Goal: Task Accomplishment & Management: Use online tool/utility

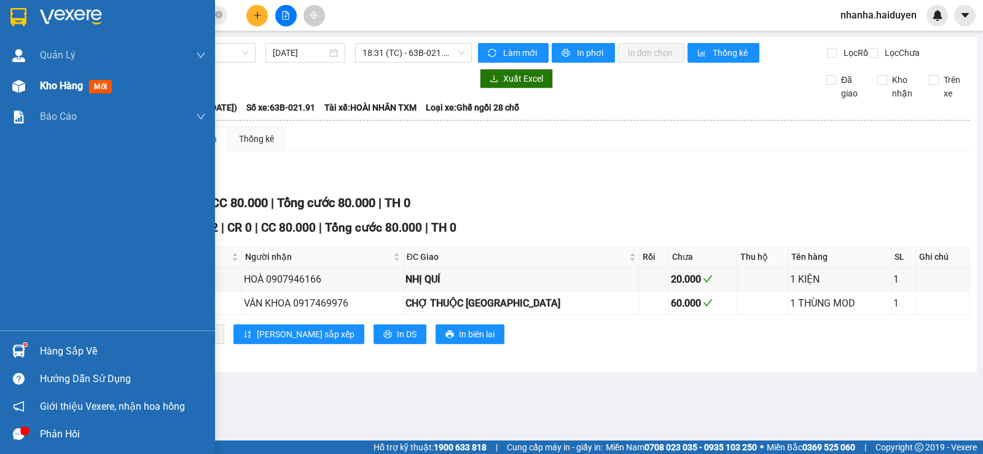
click at [41, 81] on span "Kho hàng" at bounding box center [61, 86] width 43 height 12
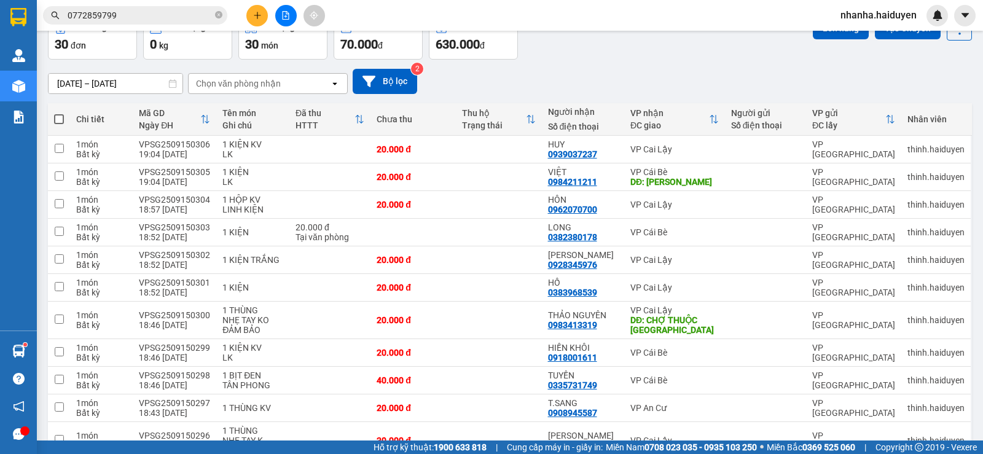
scroll to position [9, 0]
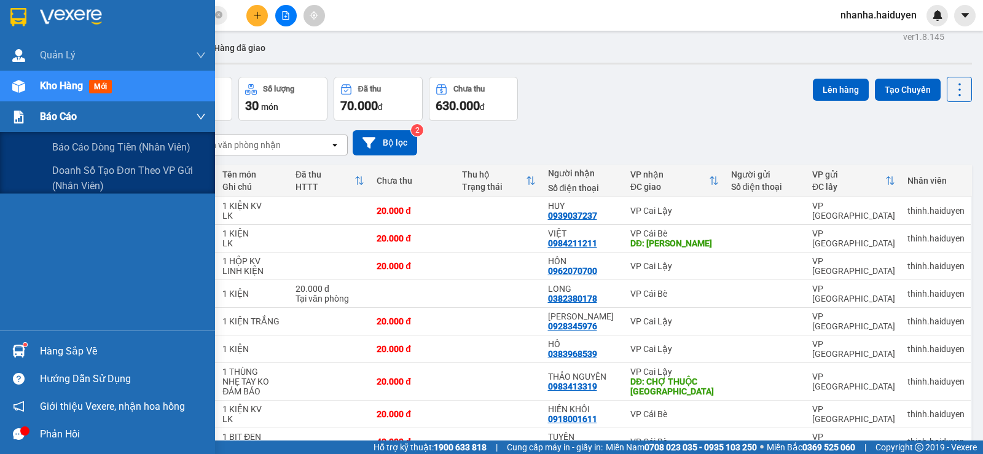
click at [41, 117] on span "Báo cáo" at bounding box center [58, 116] width 37 height 15
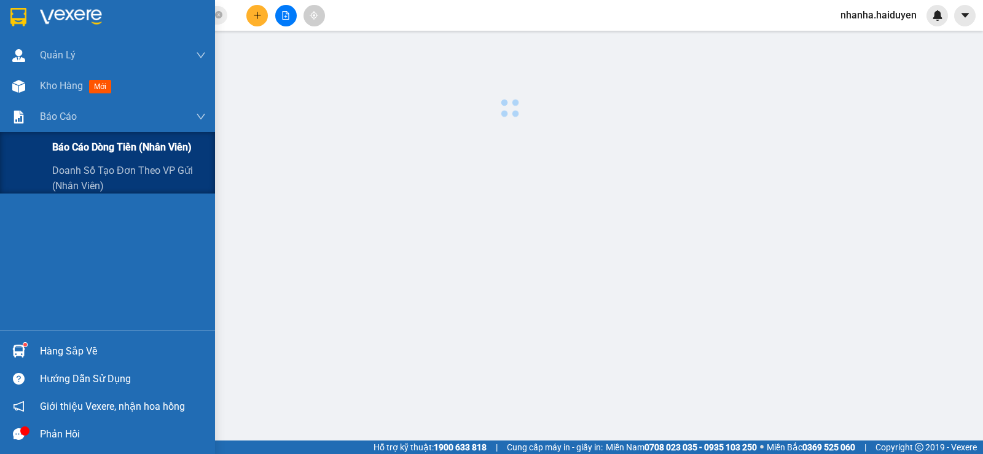
click at [63, 144] on span "Báo cáo dòng tiền (nhân viên)" at bounding box center [121, 146] width 139 height 15
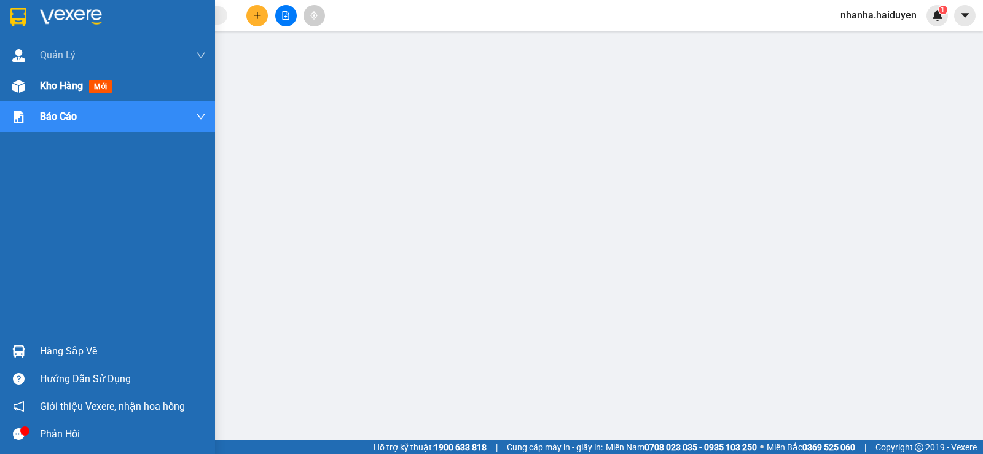
click at [23, 95] on div at bounding box center [18, 86] width 21 height 21
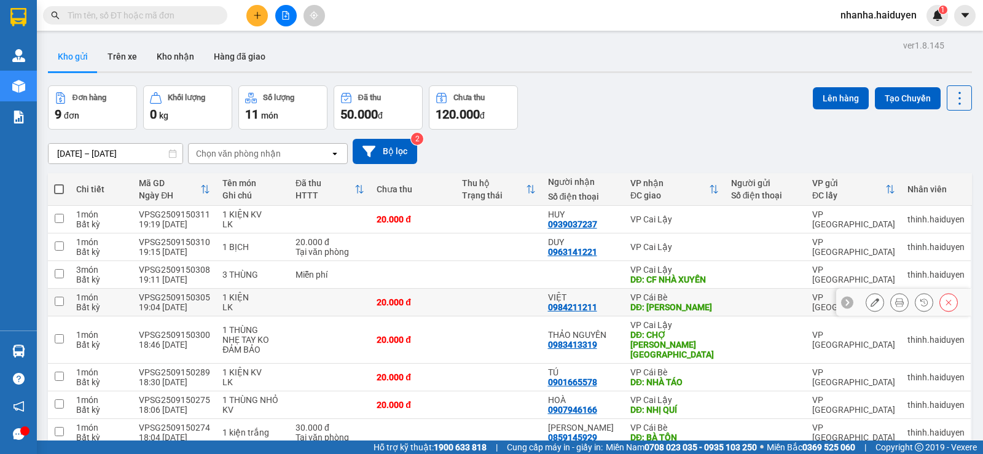
scroll to position [84, 0]
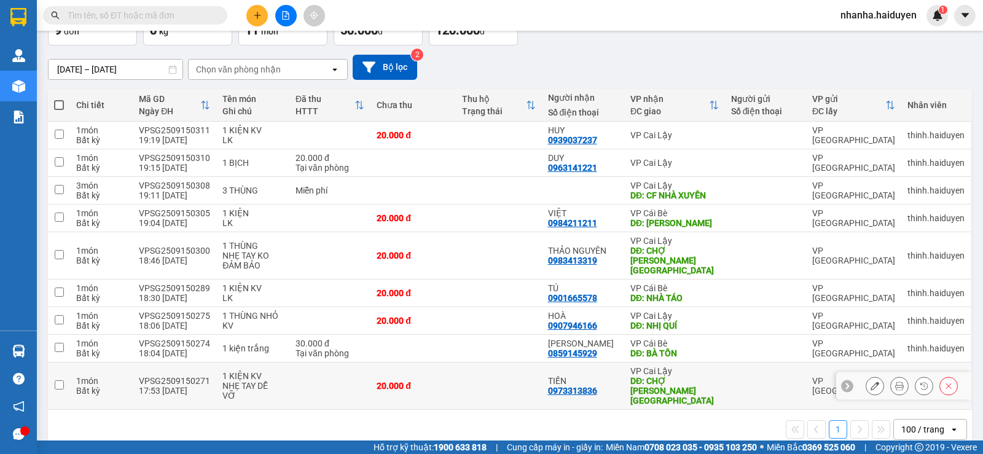
click at [415, 377] on td "20.000 đ" at bounding box center [412, 385] width 85 height 47
checkbox input "true"
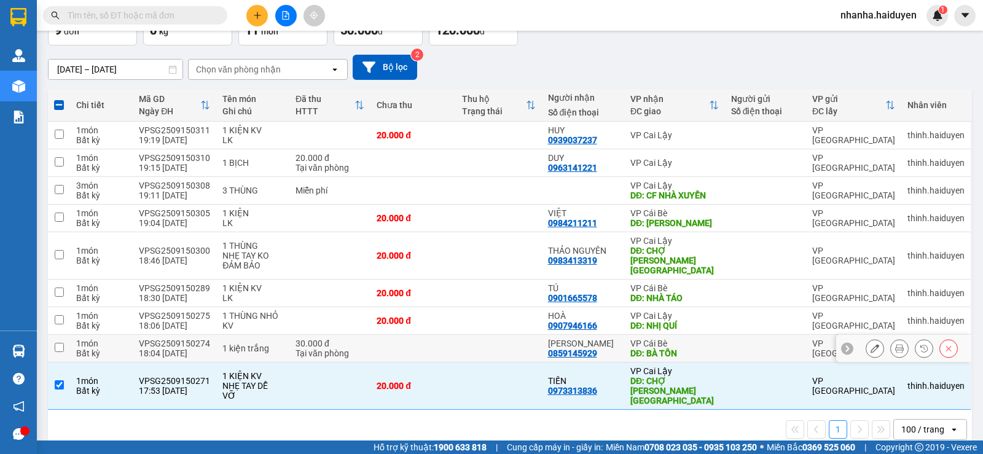
click at [421, 335] on td at bounding box center [412, 349] width 85 height 28
checkbox input "true"
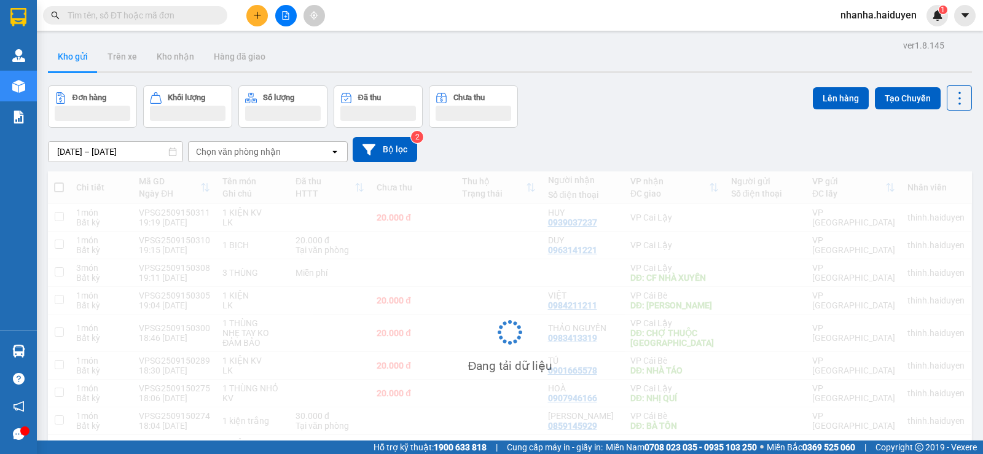
scroll to position [84, 0]
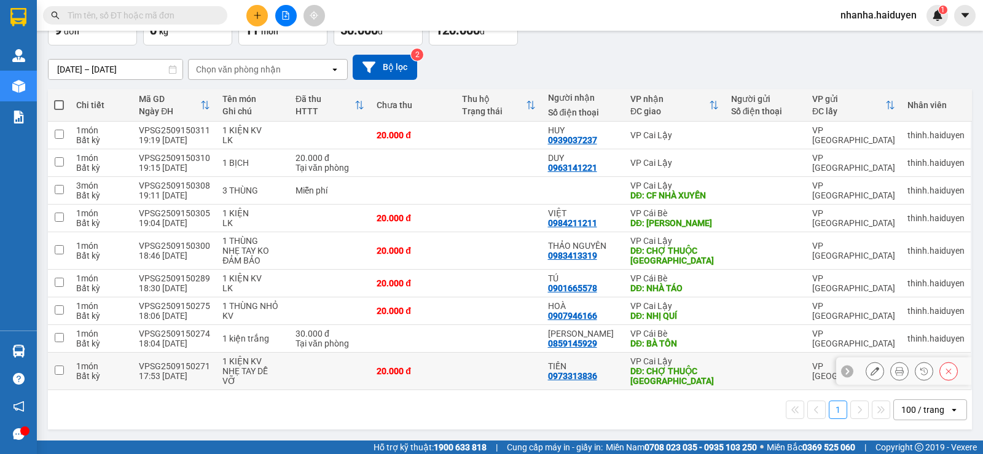
click at [624, 381] on td "VP Cai Lậy DĐ: CHỢ THUỘC [GEOGRAPHIC_DATA]" at bounding box center [674, 371] width 101 height 37
checkbox input "true"
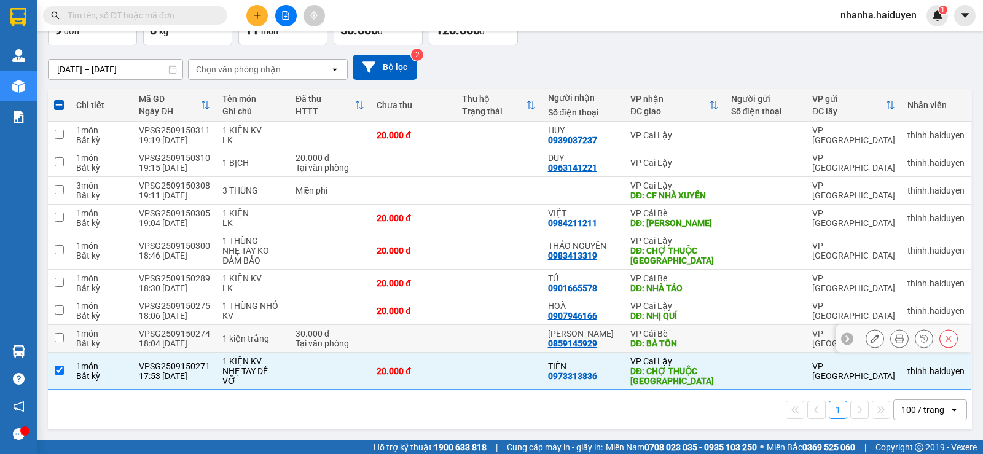
click at [624, 351] on td "VP Cái Bè DĐ: BÀ TỒN" at bounding box center [674, 339] width 101 height 28
checkbox input "true"
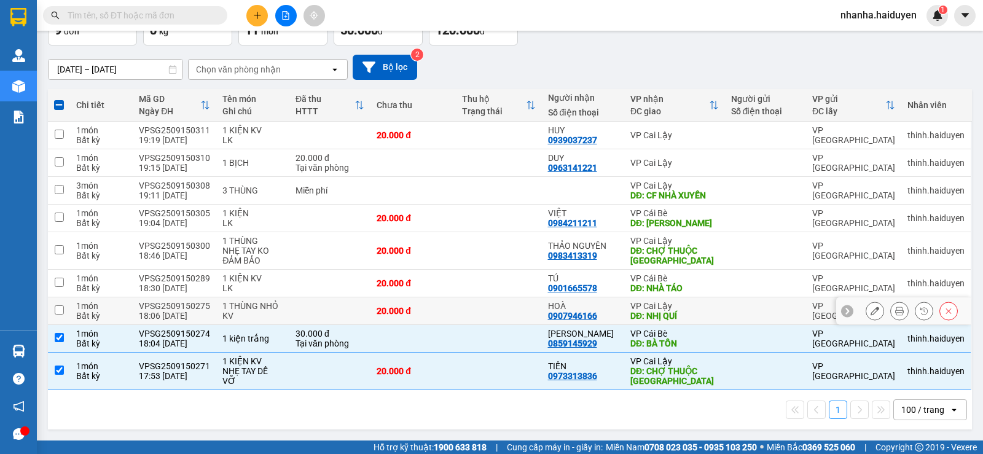
click at [655, 301] on div "VP Cai Lậy" at bounding box center [674, 306] width 88 height 10
checkbox input "true"
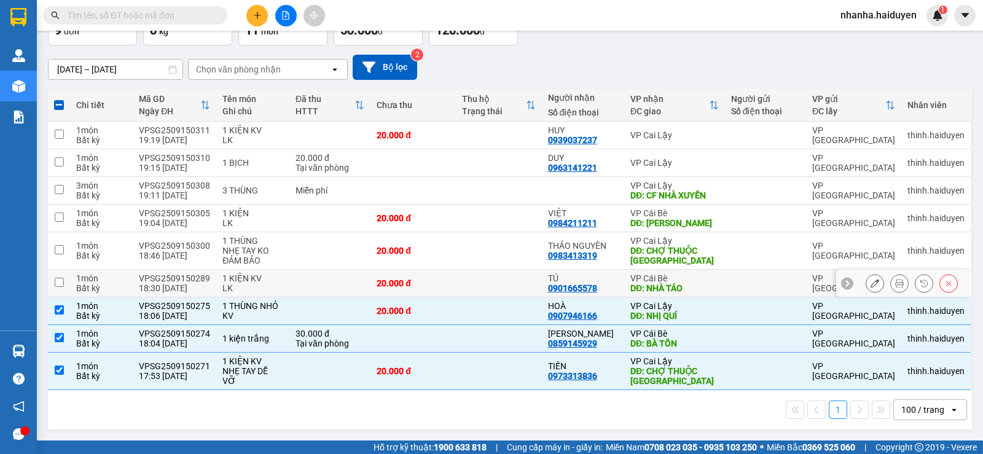
click at [666, 286] on div "DĐ: NHÀ TÁO" at bounding box center [674, 288] width 88 height 10
checkbox input "true"
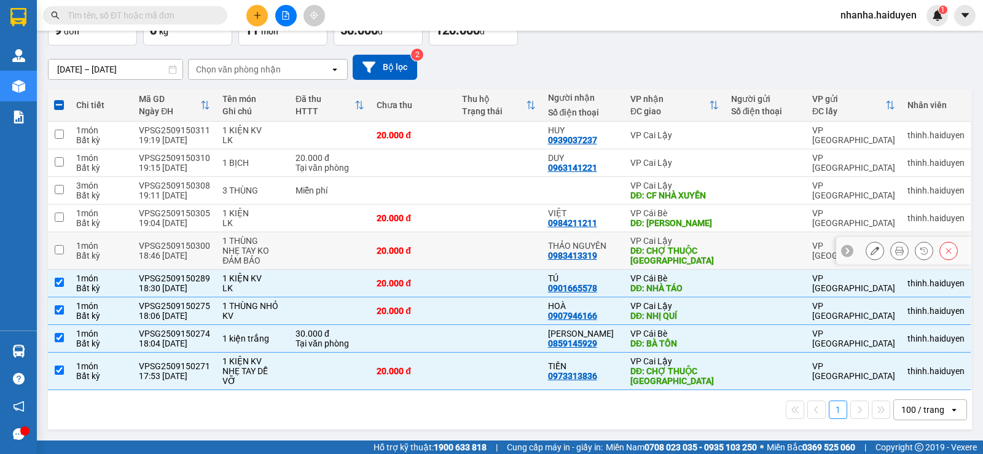
click at [666, 246] on div "DĐ: CHỢ THUỘC [GEOGRAPHIC_DATA]" at bounding box center [674, 256] width 88 height 20
checkbox input "true"
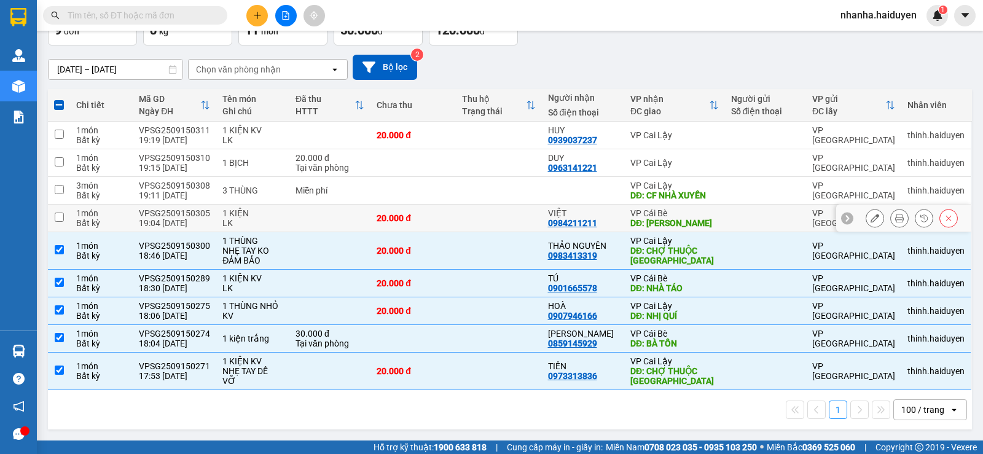
click at [668, 218] on div "DĐ: [PERSON_NAME]" at bounding box center [674, 223] width 88 height 10
checkbox input "true"
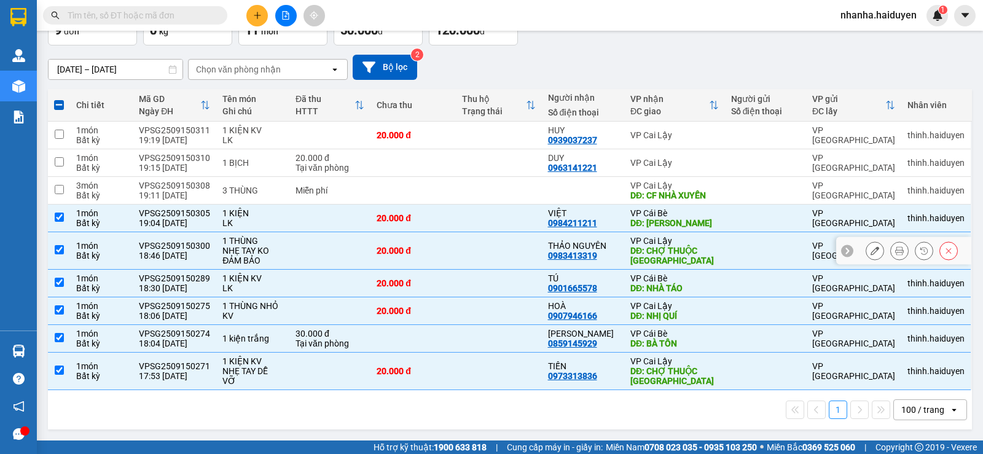
scroll to position [0, 0]
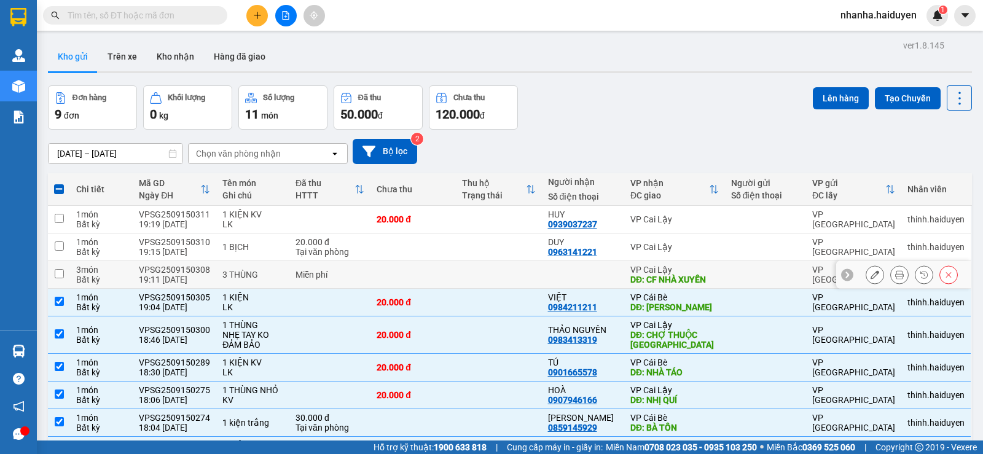
click at [708, 267] on div "VP Cai Lậy" at bounding box center [674, 270] width 88 height 10
checkbox input "true"
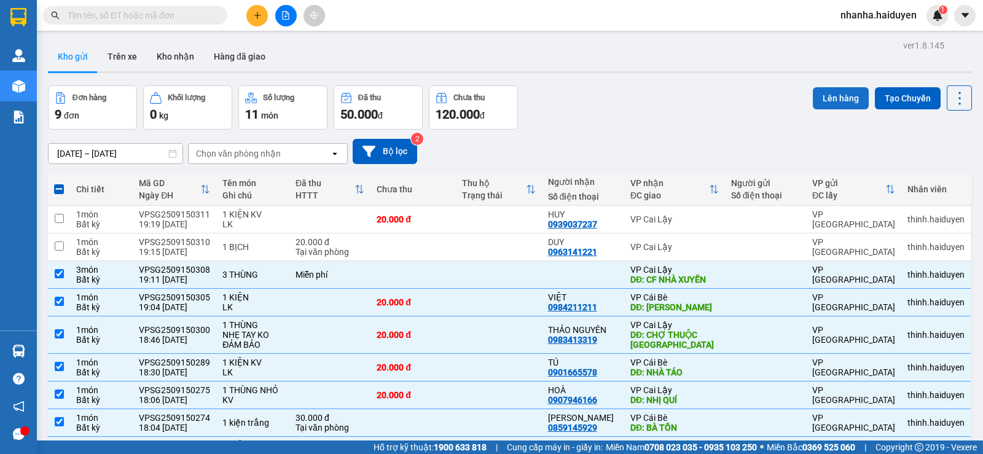
click at [822, 99] on button "Lên hàng" at bounding box center [841, 98] width 56 height 22
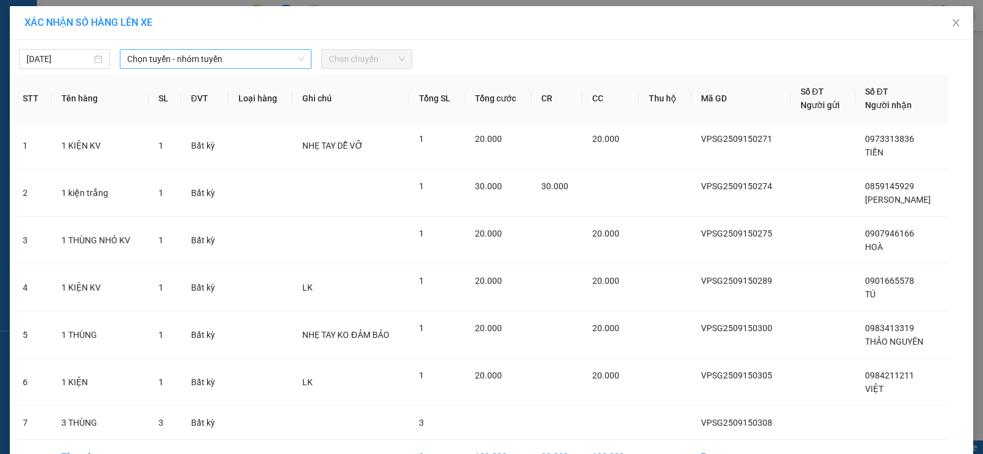
click at [257, 63] on span "Chọn tuyến - nhóm tuyến" at bounding box center [215, 59] width 177 height 18
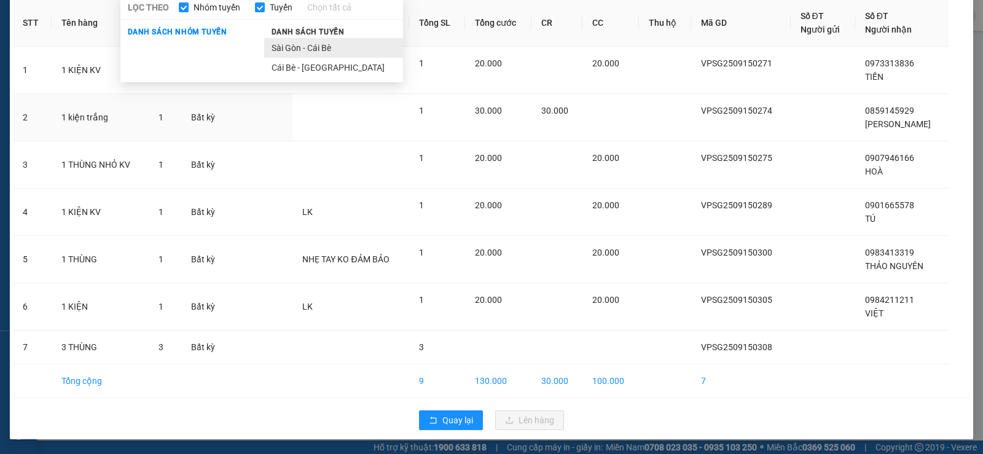
scroll to position [14, 0]
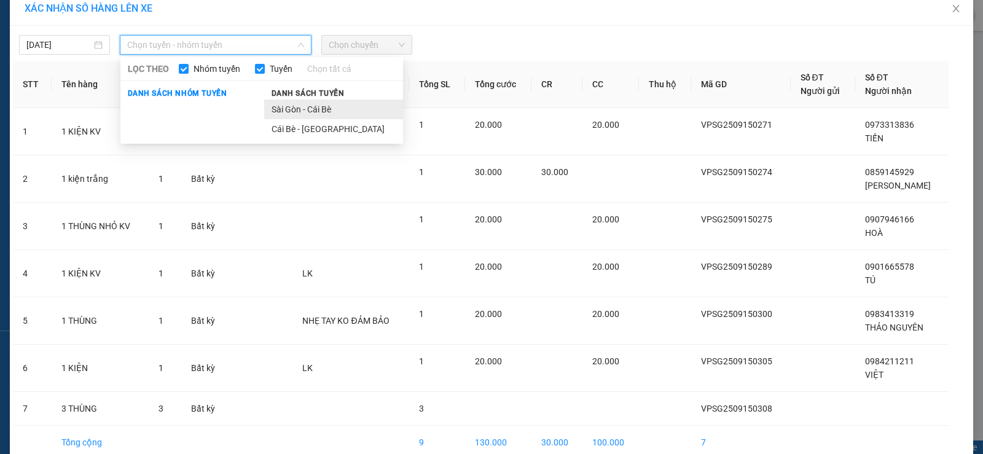
click at [306, 110] on li "Sài Gòn - Cái Bè" at bounding box center [333, 109] width 139 height 20
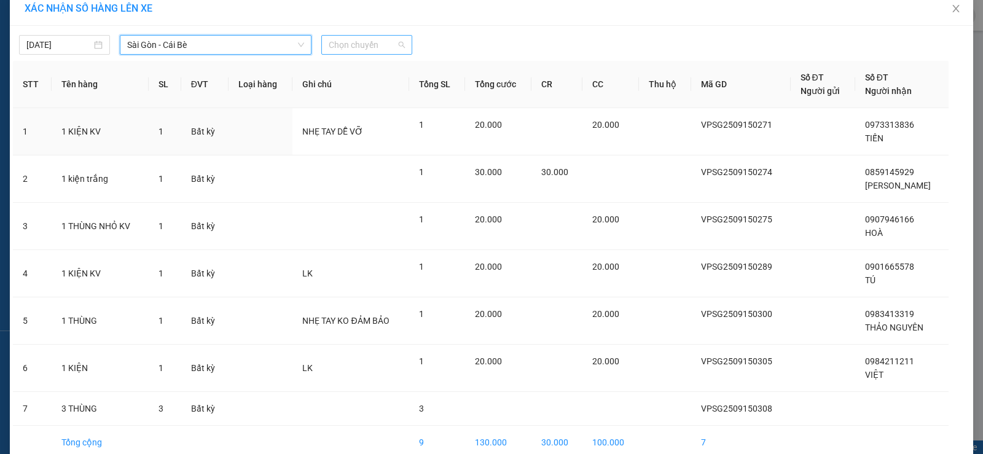
click at [363, 45] on span "Chọn chuyến" at bounding box center [367, 45] width 76 height 18
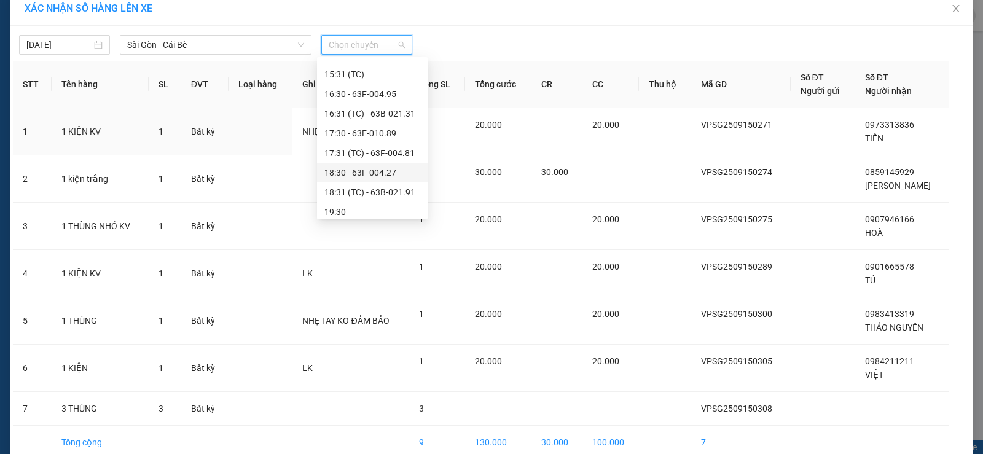
scroll to position [373, 0]
click at [365, 216] on div "19:30" at bounding box center [372, 207] width 111 height 20
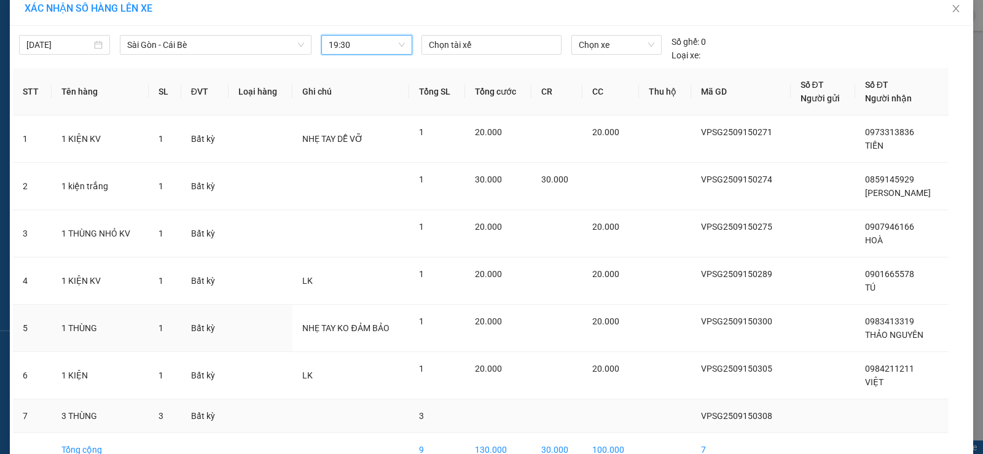
scroll to position [83, 0]
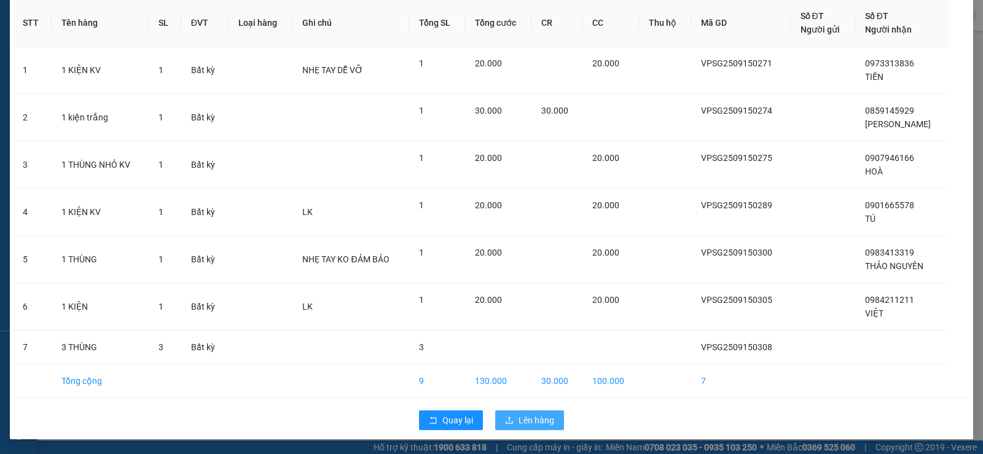
click at [520, 418] on span "Lên hàng" at bounding box center [536, 420] width 36 height 14
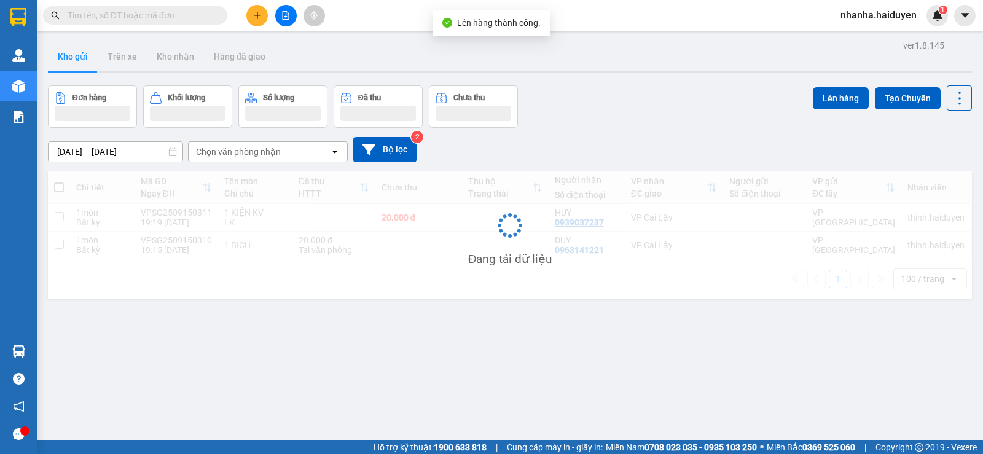
scroll to position [57, 0]
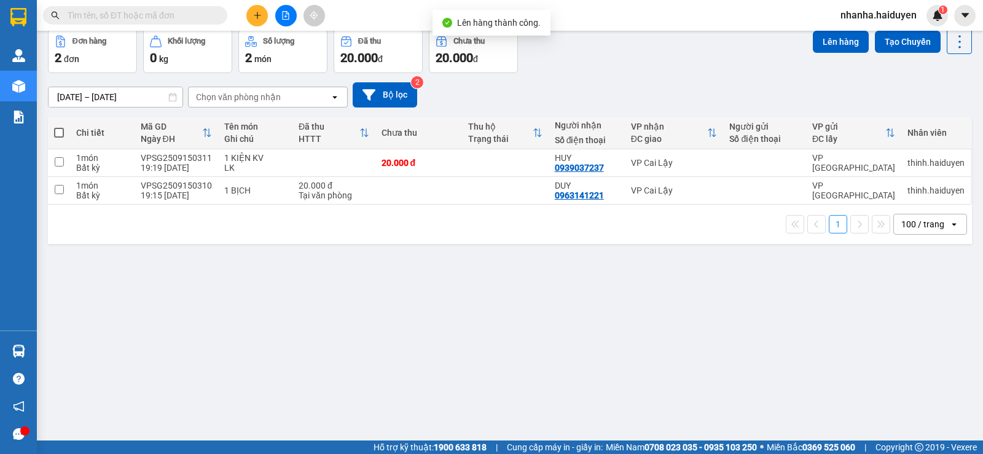
click at [286, 9] on button at bounding box center [285, 15] width 21 height 21
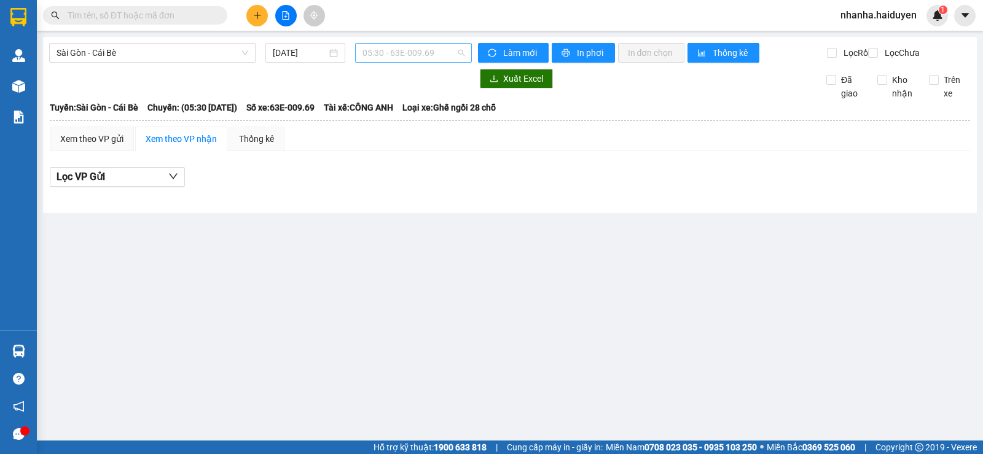
click at [399, 56] on span "05:30 - 63E-009.69" at bounding box center [412, 53] width 101 height 18
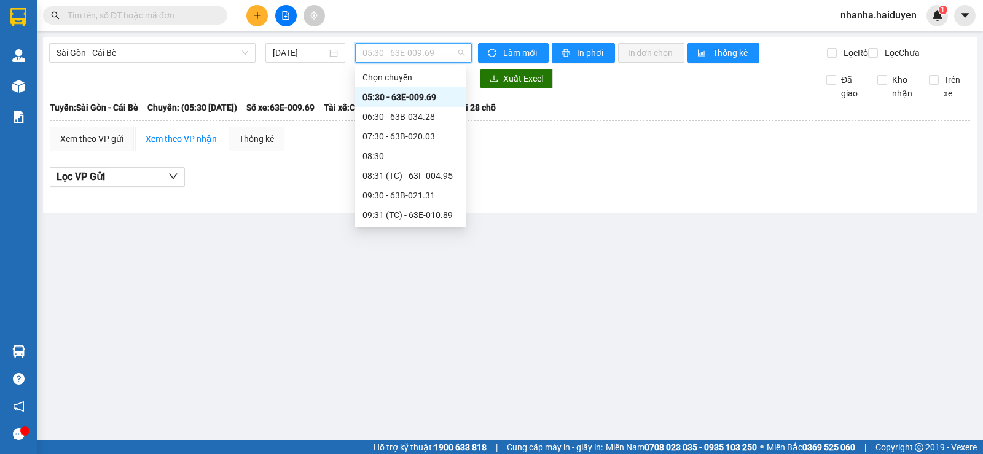
scroll to position [373, 0]
click at [442, 220] on div "19:30" at bounding box center [410, 215] width 96 height 14
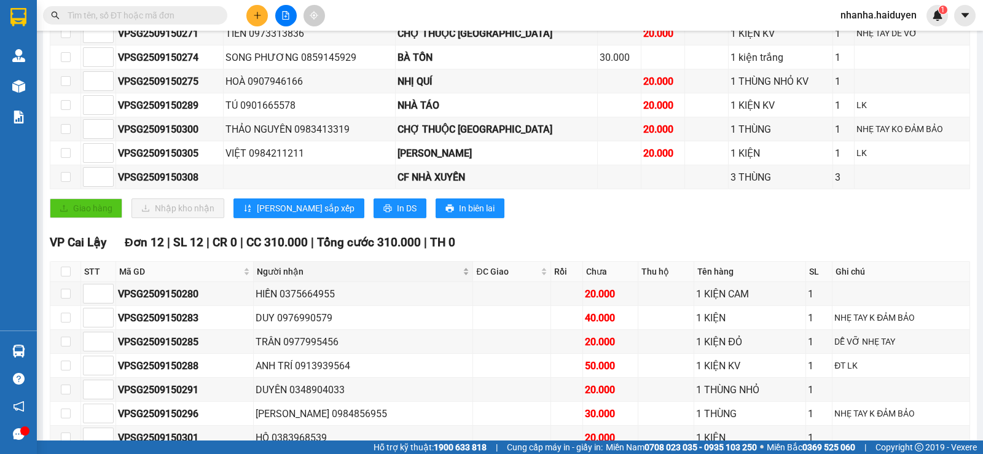
scroll to position [184, 0]
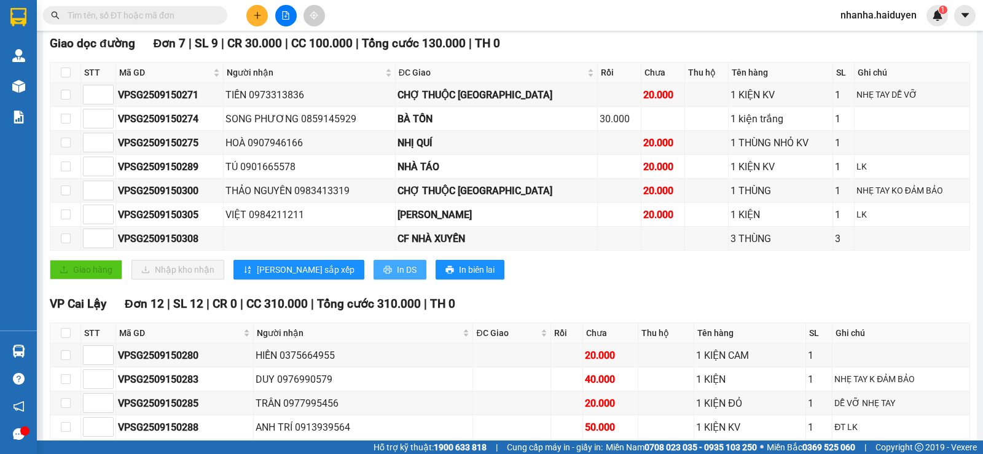
click at [373, 279] on button "In DS" at bounding box center [399, 270] width 53 height 20
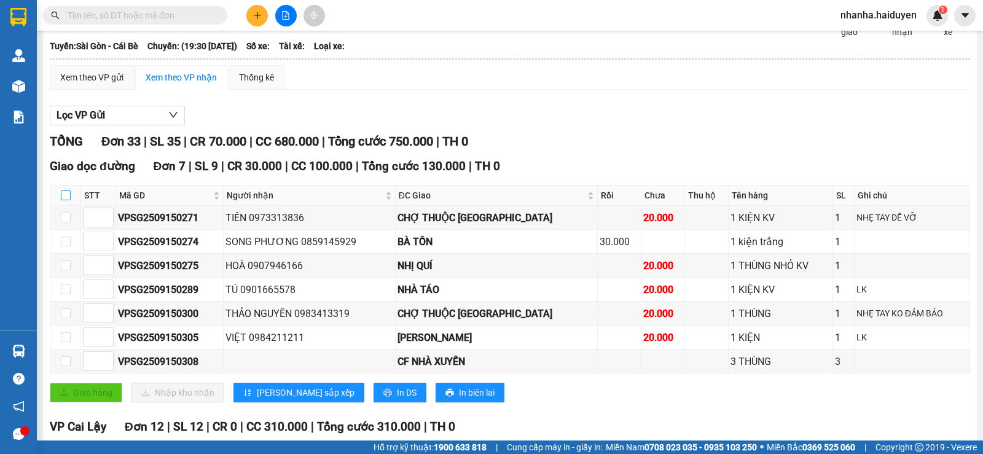
click at [68, 200] on input "checkbox" at bounding box center [66, 195] width 10 height 10
checkbox input "true"
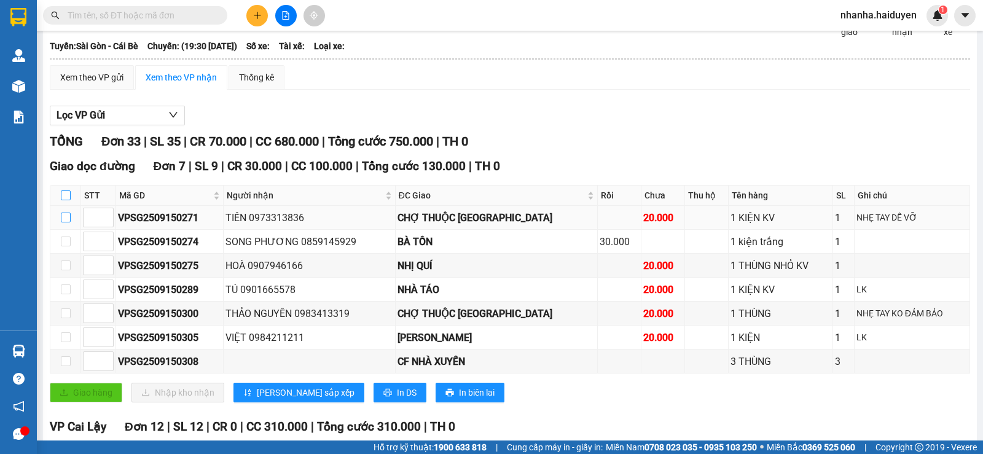
checkbox input "true"
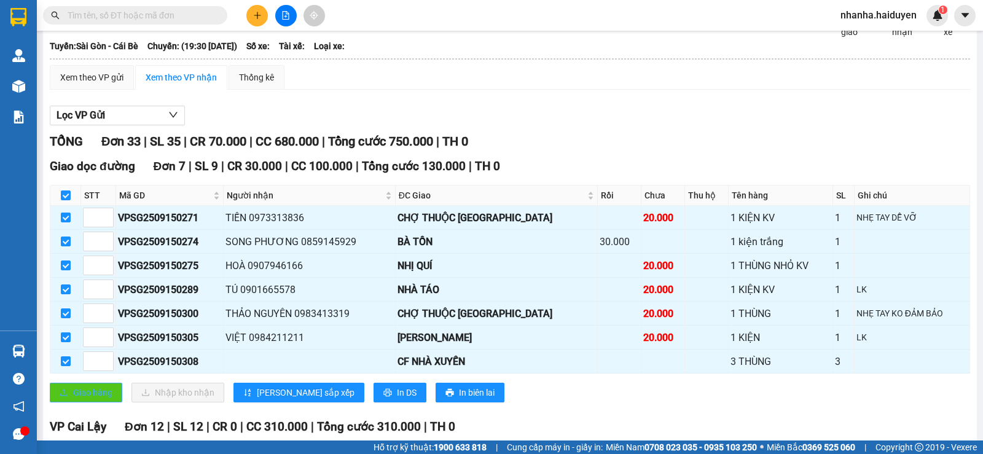
click at [95, 395] on button "Giao hàng" at bounding box center [86, 393] width 72 height 20
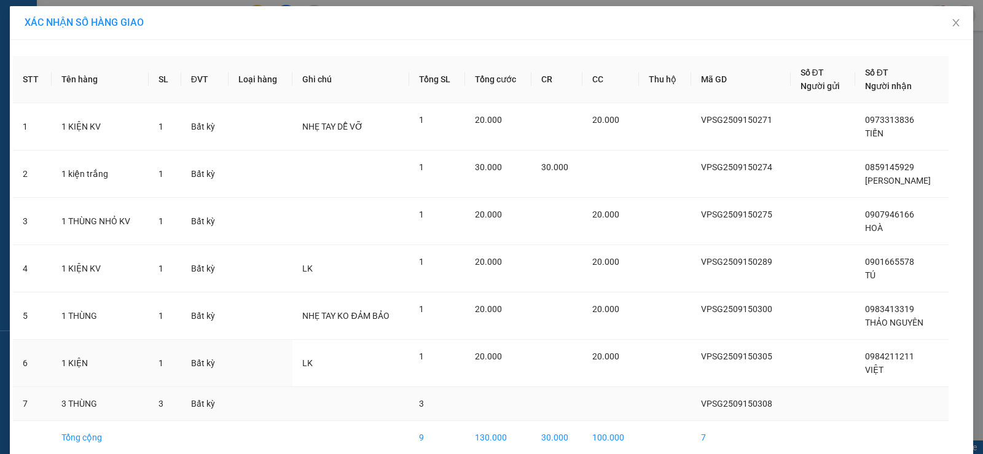
scroll to position [57, 0]
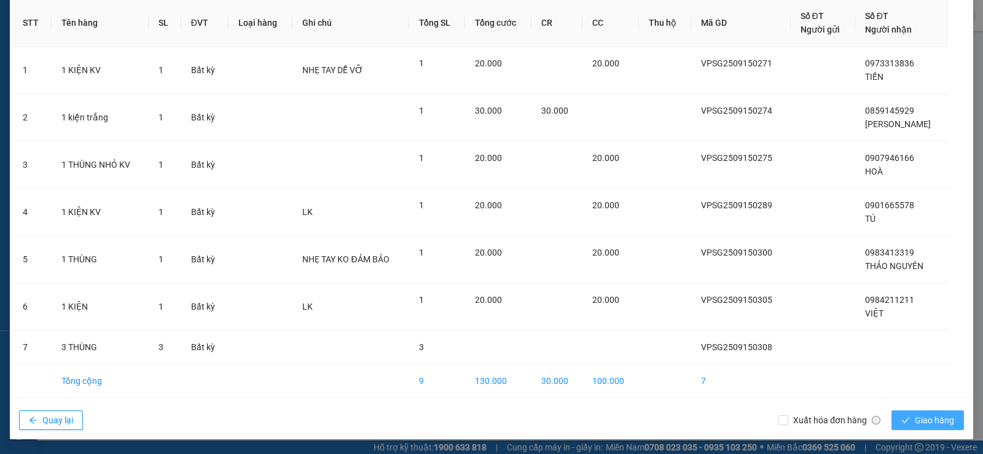
click at [934, 419] on span "Giao hàng" at bounding box center [933, 420] width 39 height 14
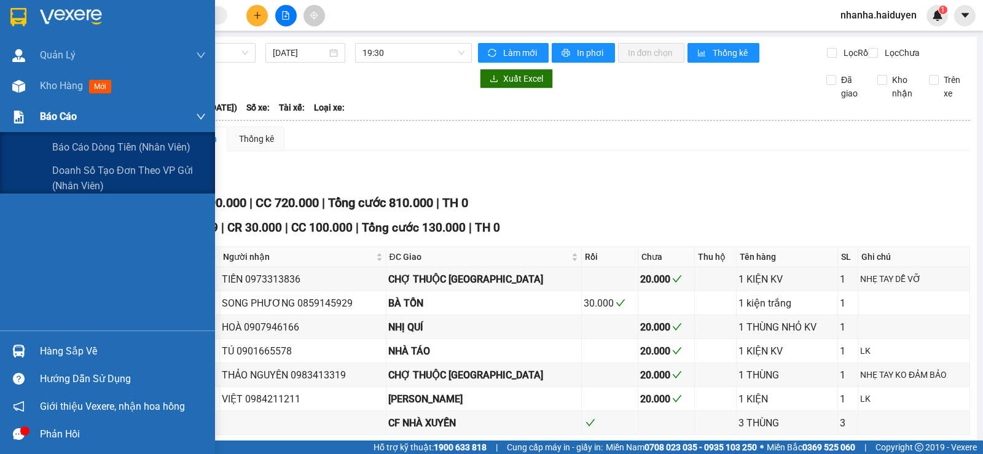
click at [18, 118] on img at bounding box center [18, 117] width 13 height 13
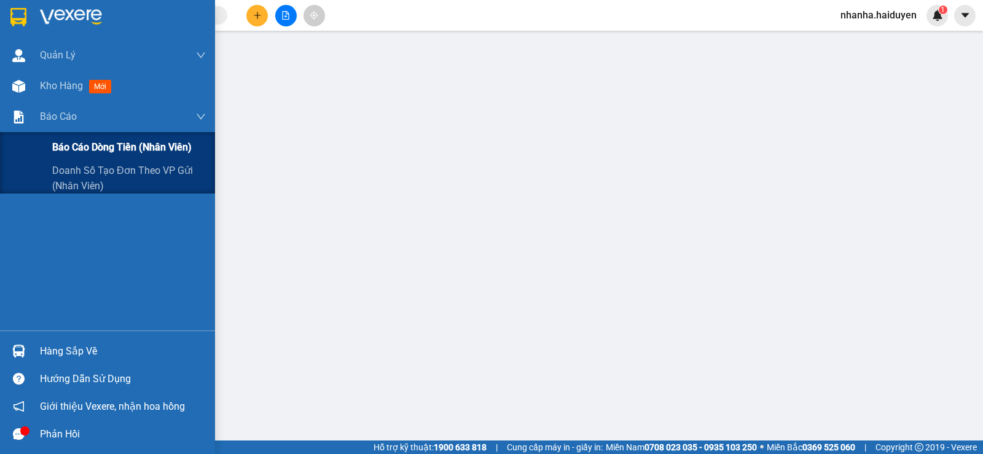
click at [20, 149] on div "Báo cáo dòng tiền (nhân viên)" at bounding box center [107, 147] width 215 height 31
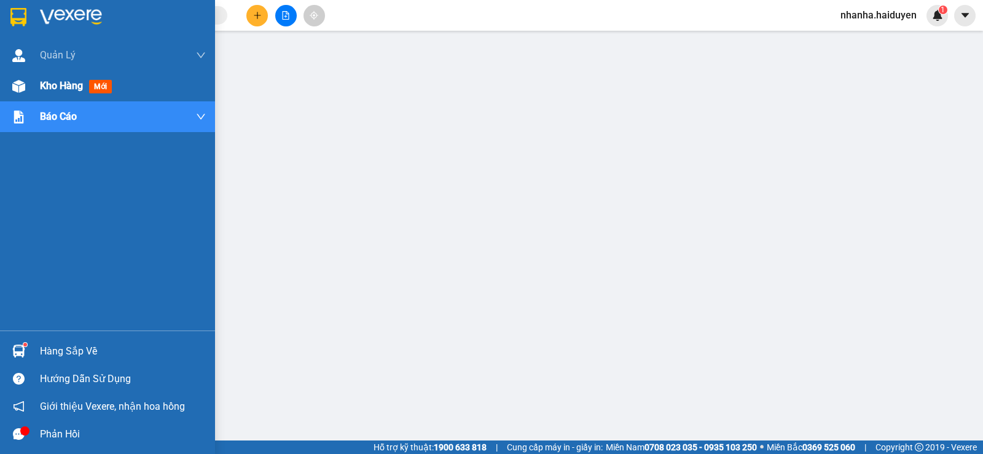
click at [25, 84] on img at bounding box center [18, 86] width 13 height 13
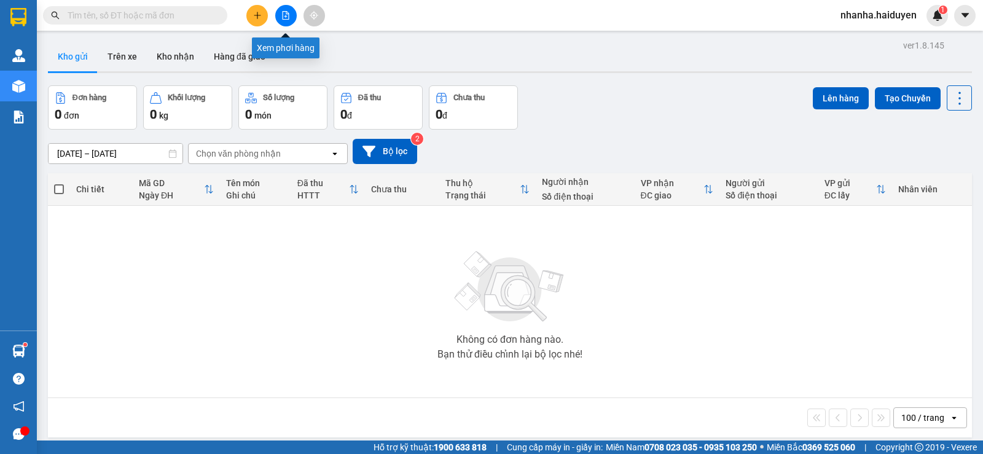
click at [287, 17] on icon "file-add" at bounding box center [285, 15] width 9 height 9
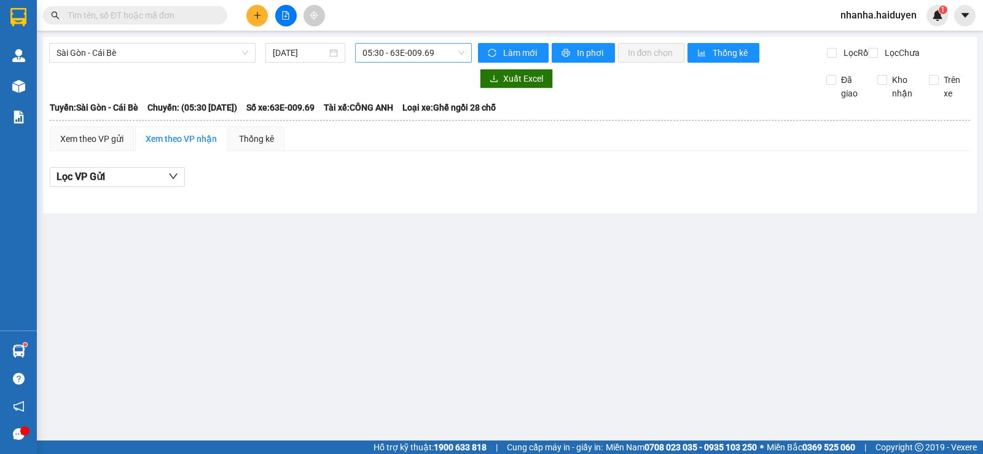
click at [395, 59] on span "05:30 - 63E-009.69" at bounding box center [412, 53] width 101 height 18
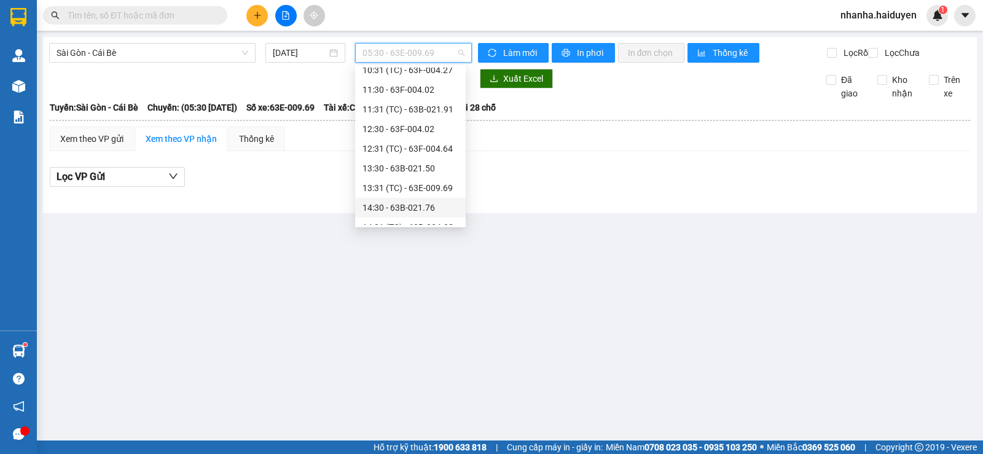
scroll to position [307, 0]
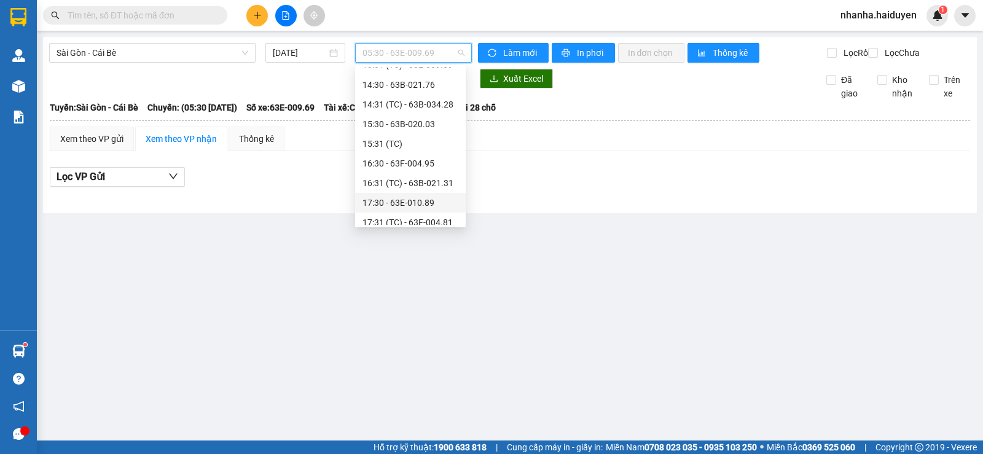
click at [423, 201] on div "17:30 - 63E-010.89" at bounding box center [410, 203] width 96 height 14
